Goal: Find specific page/section: Find specific page/section

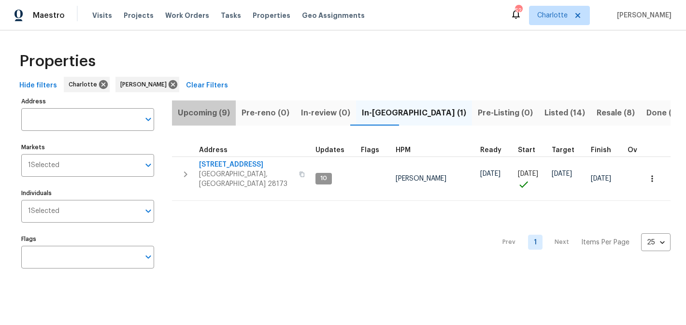
click at [219, 113] on span "Upcoming (9)" at bounding box center [204, 113] width 52 height 14
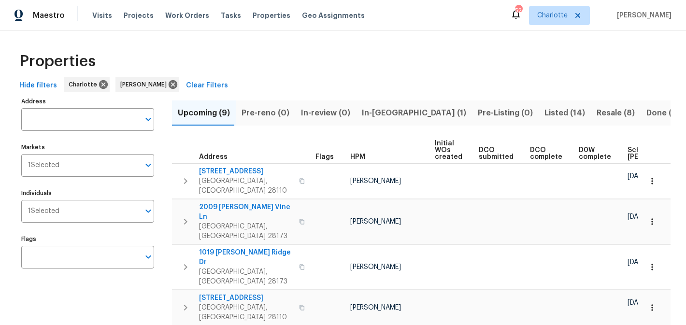
click at [369, 116] on span "In-[GEOGRAPHIC_DATA] (1)" at bounding box center [414, 113] width 104 height 14
